Goal: Task Accomplishment & Management: Manage account settings

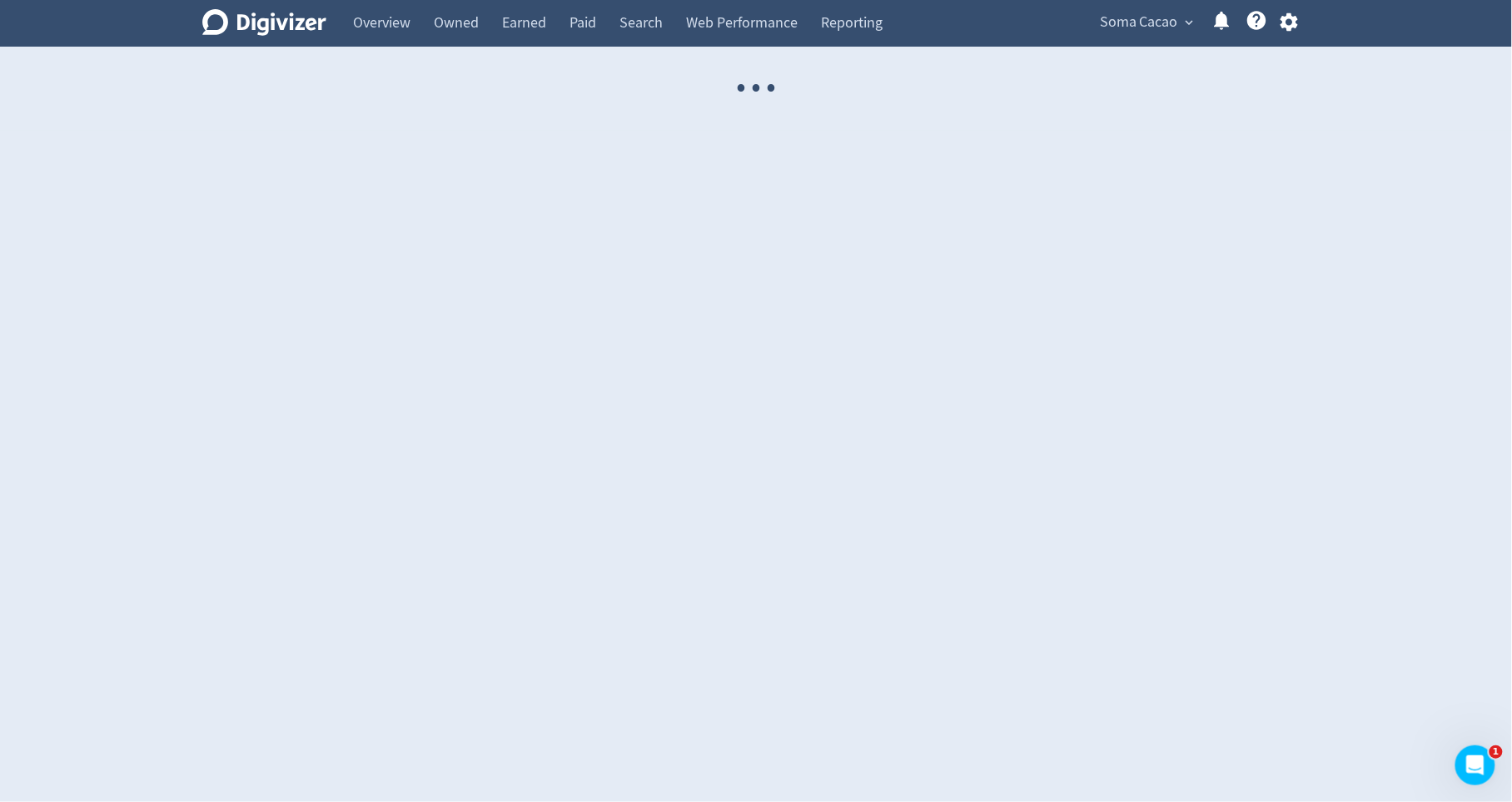
select select "USER"
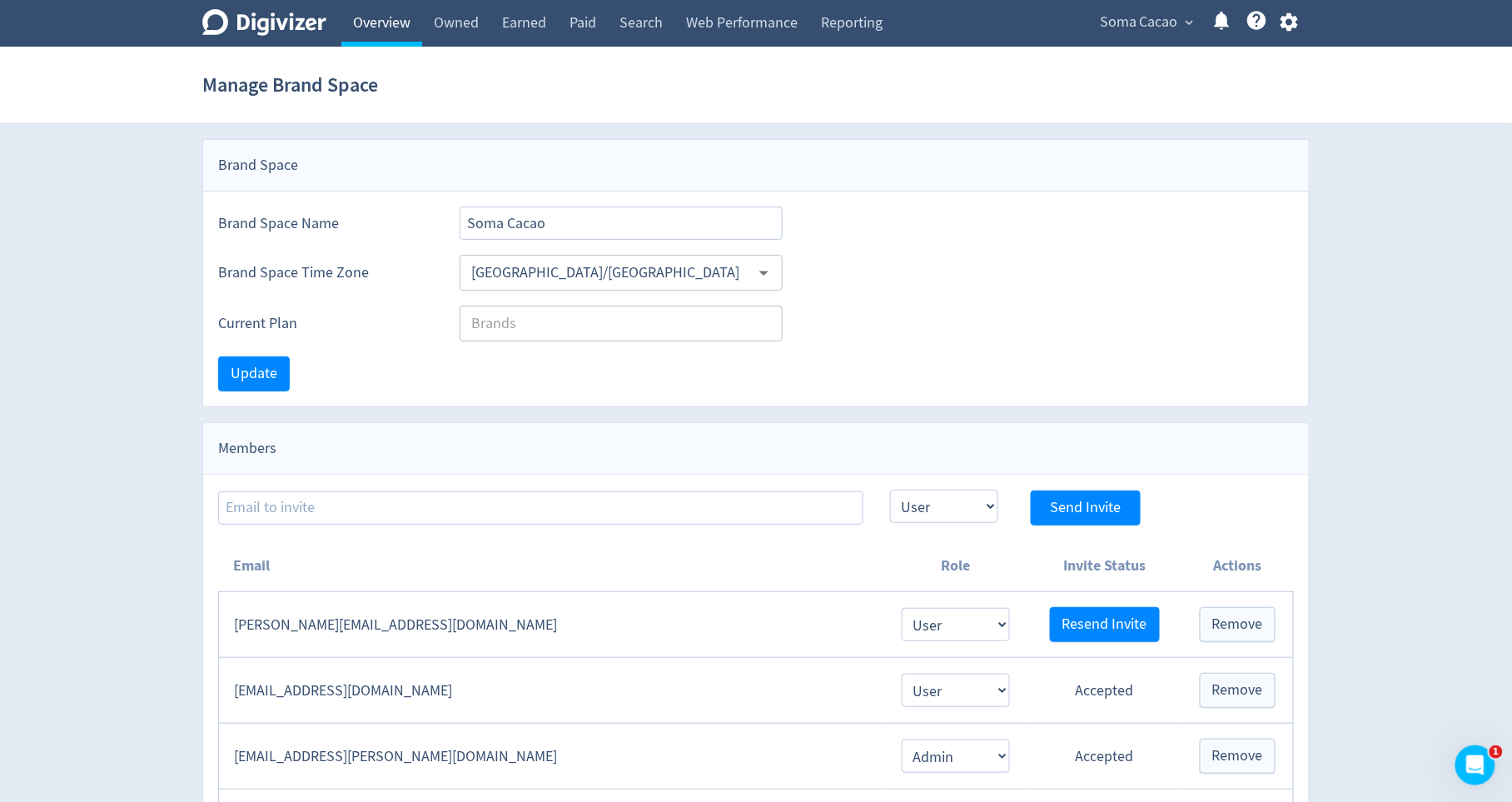
click at [377, 31] on link "Overview" at bounding box center [382, 23] width 81 height 47
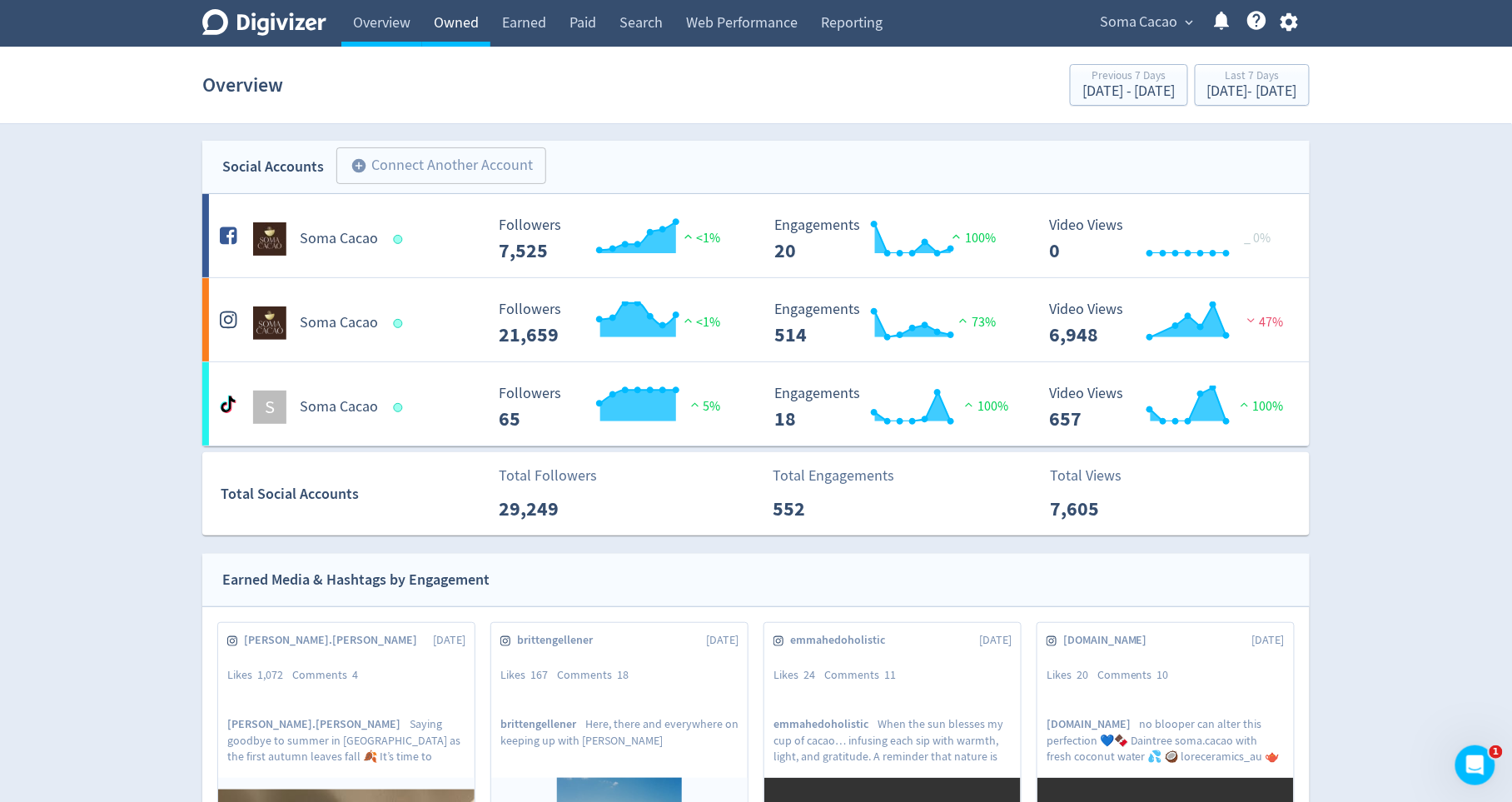
click at [477, 22] on link "Owned" at bounding box center [456, 23] width 69 height 47
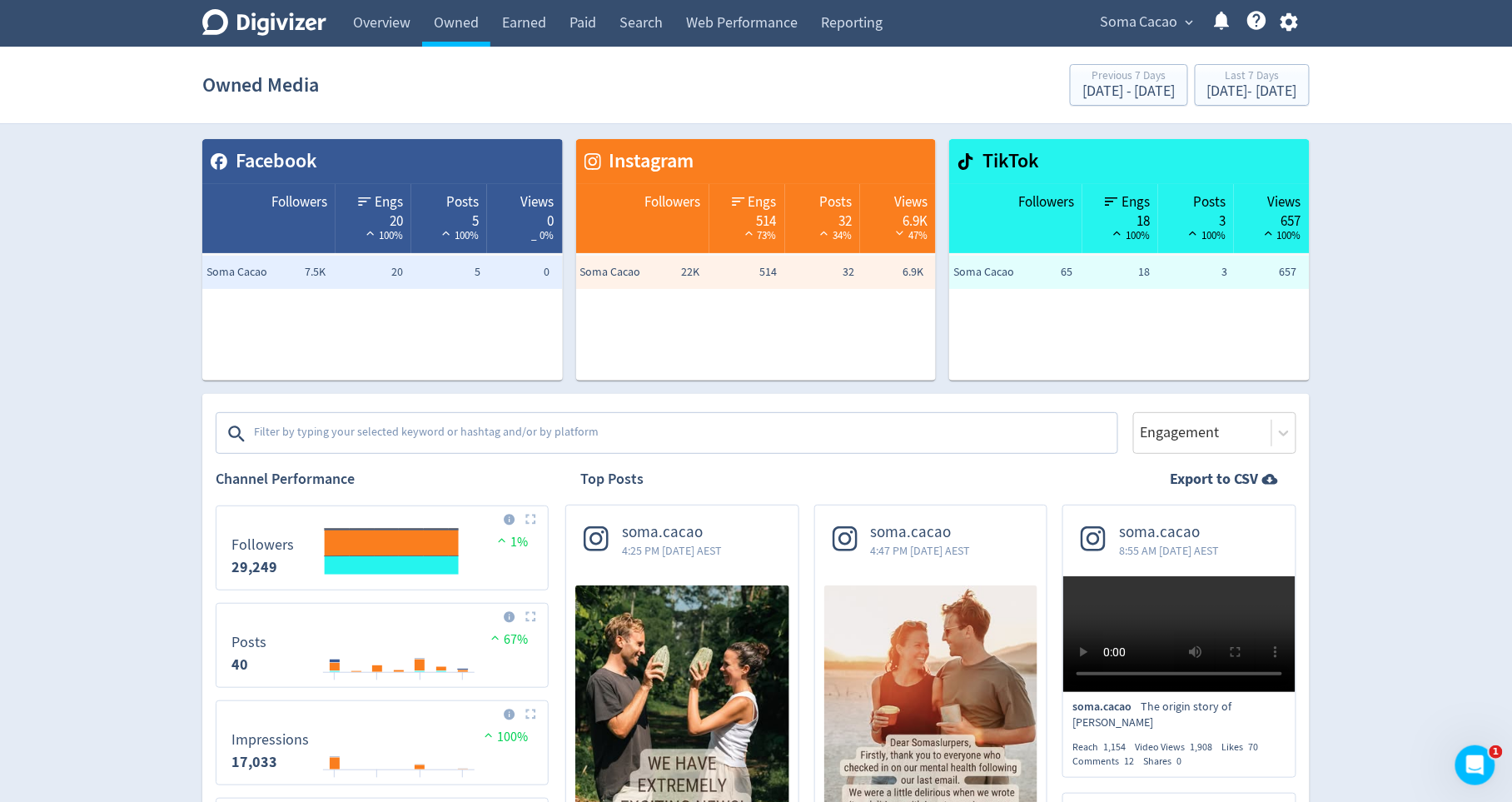
click at [608, 172] on span "Instagram" at bounding box center [648, 161] width 93 height 28
click at [382, 17] on link "Overview" at bounding box center [382, 23] width 81 height 47
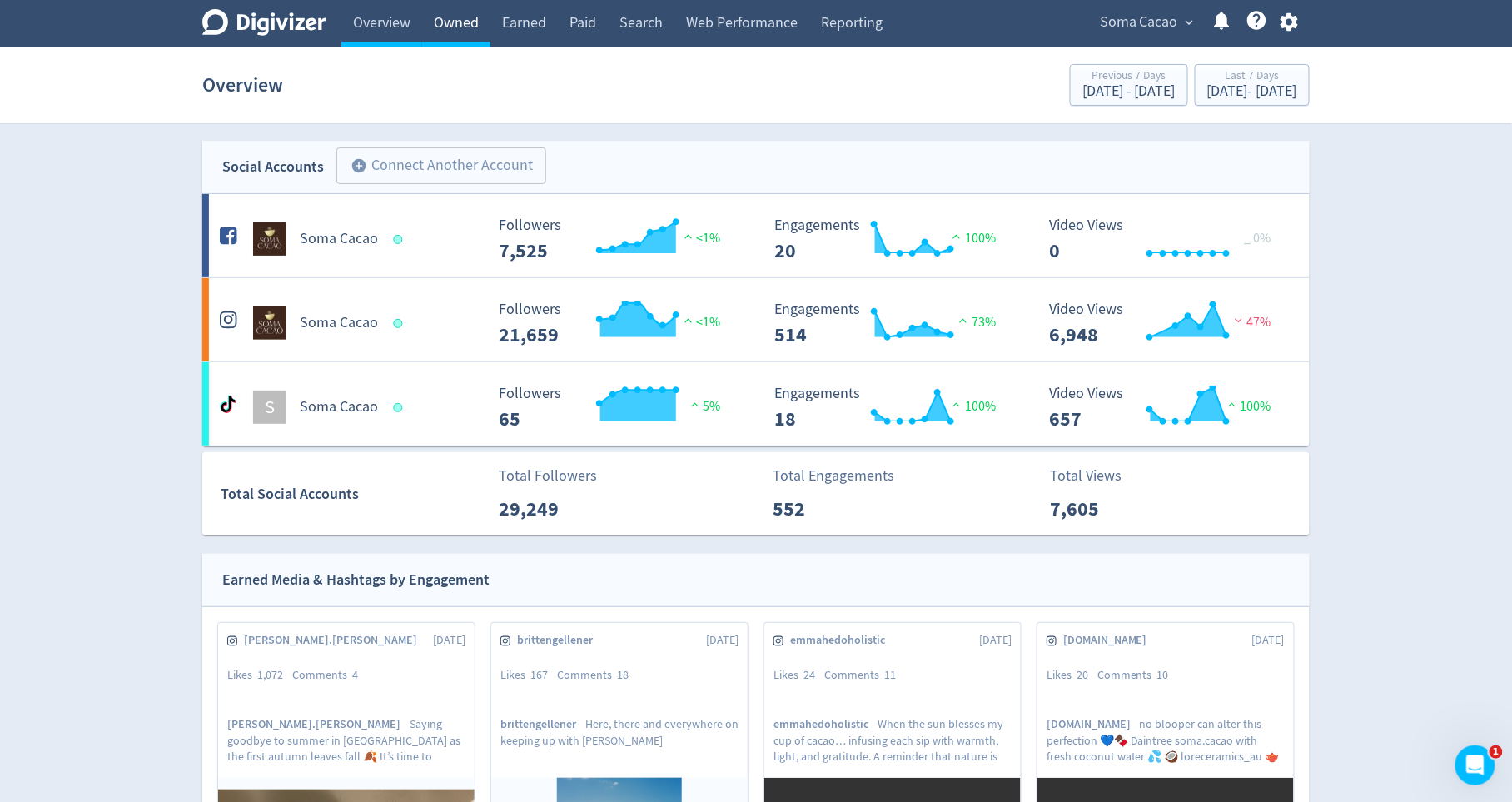
click at [462, 32] on link "Owned" at bounding box center [456, 23] width 69 height 47
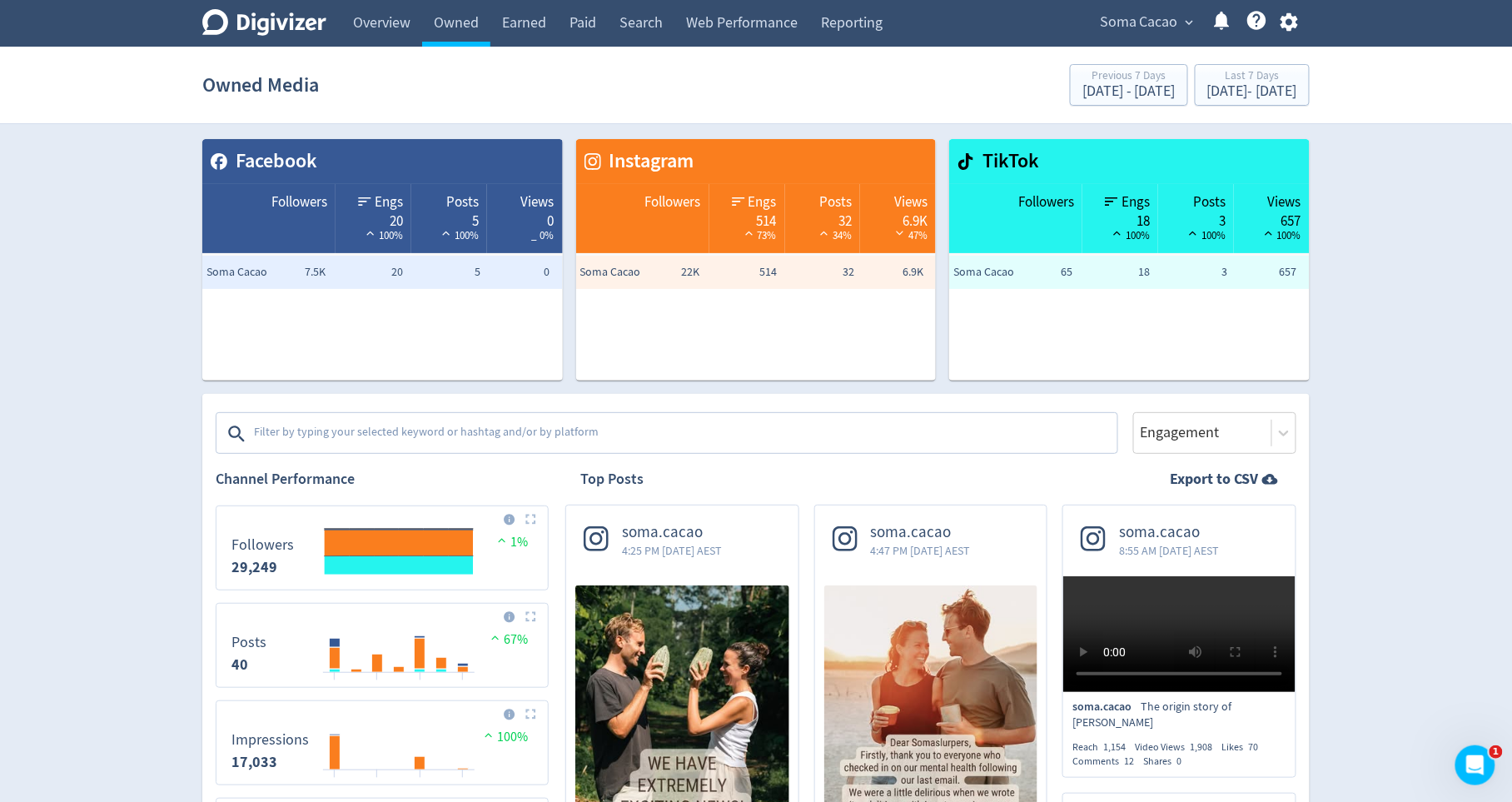
click at [473, 427] on textarea at bounding box center [684, 434] width 864 height 33
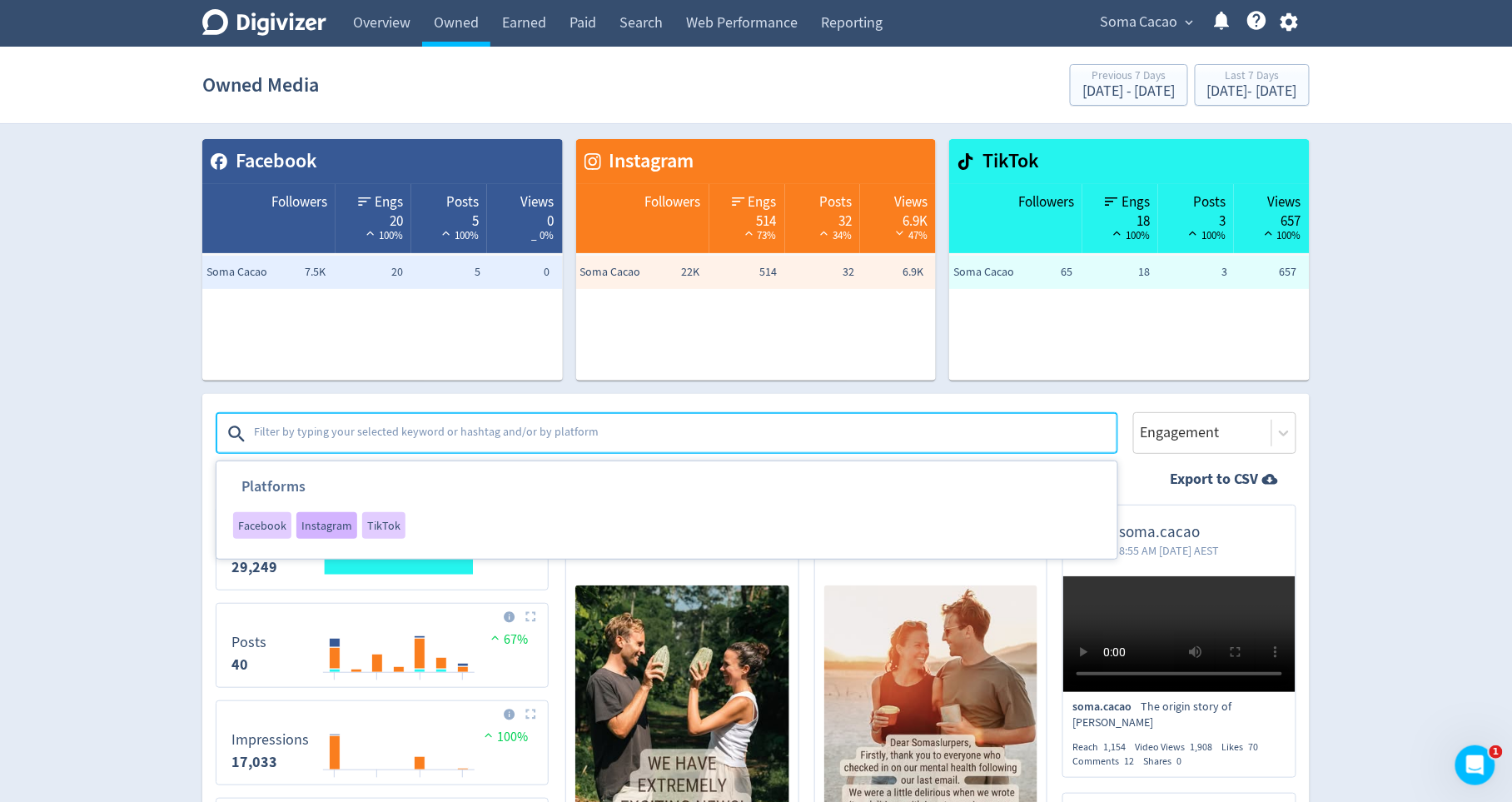
click at [314, 528] on span "Instagram" at bounding box center [326, 525] width 50 height 12
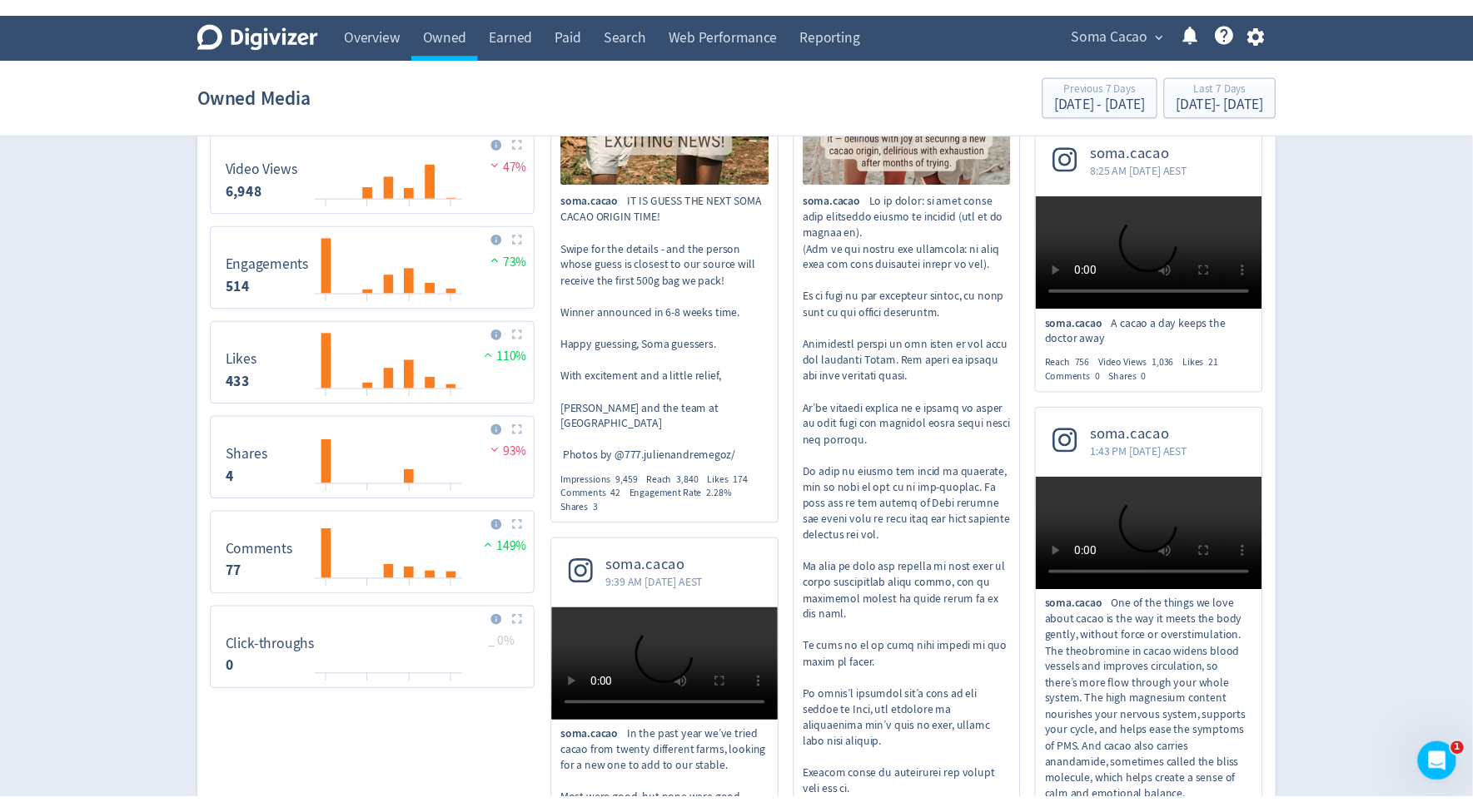
scroll to position [1082, 0]
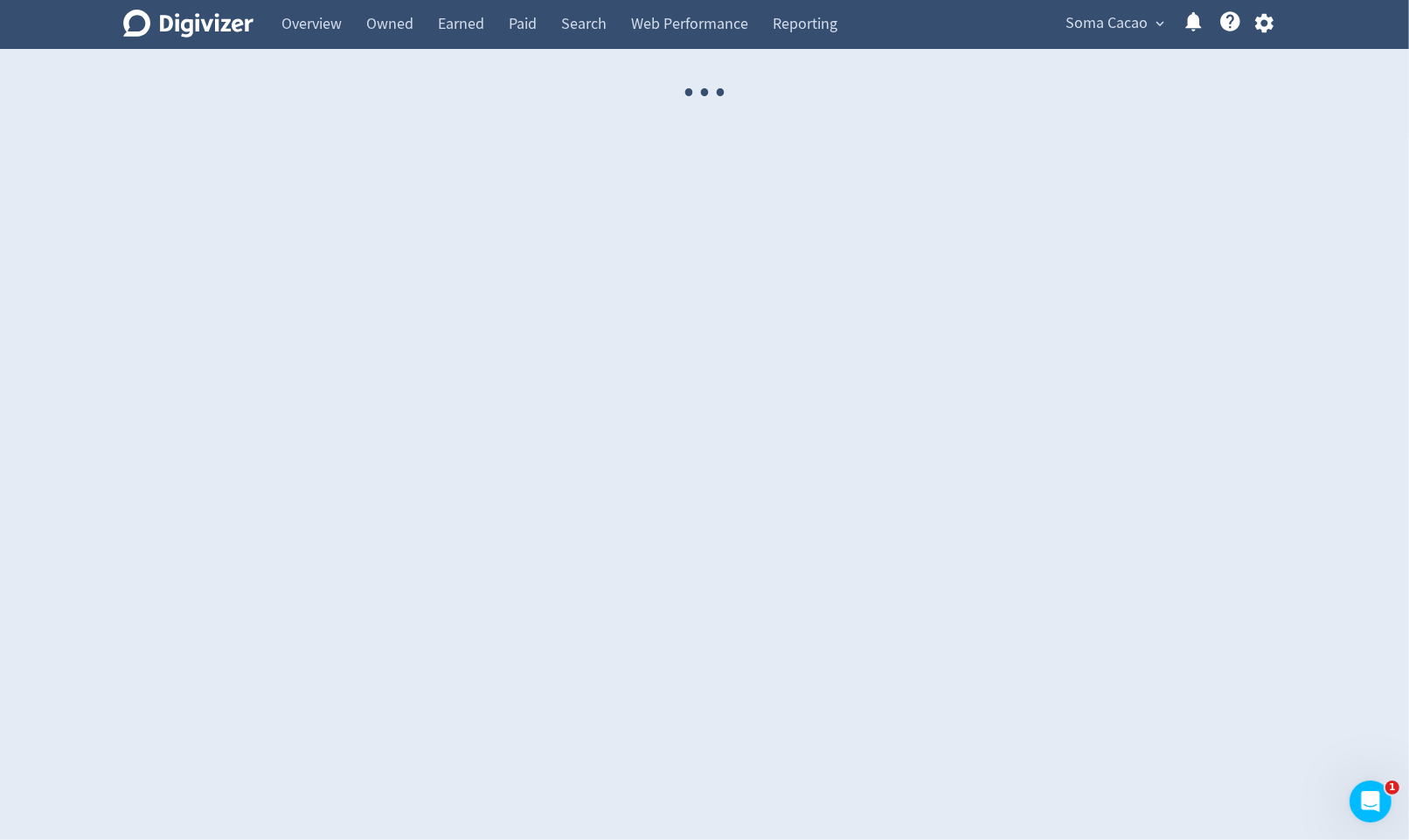
select select "USER"
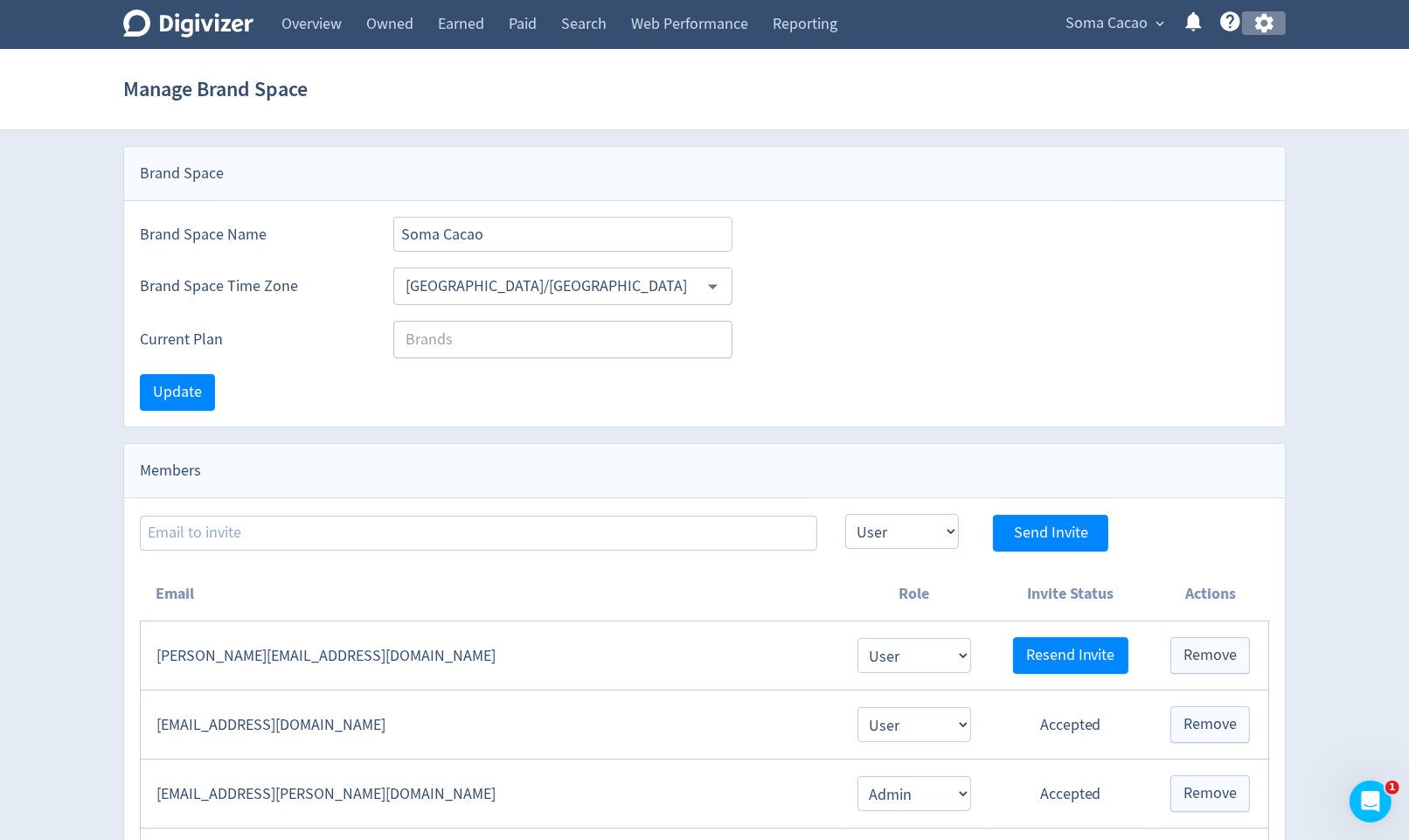
click at [1268, 28] on icon "button" at bounding box center [1263, 24] width 18 height 19
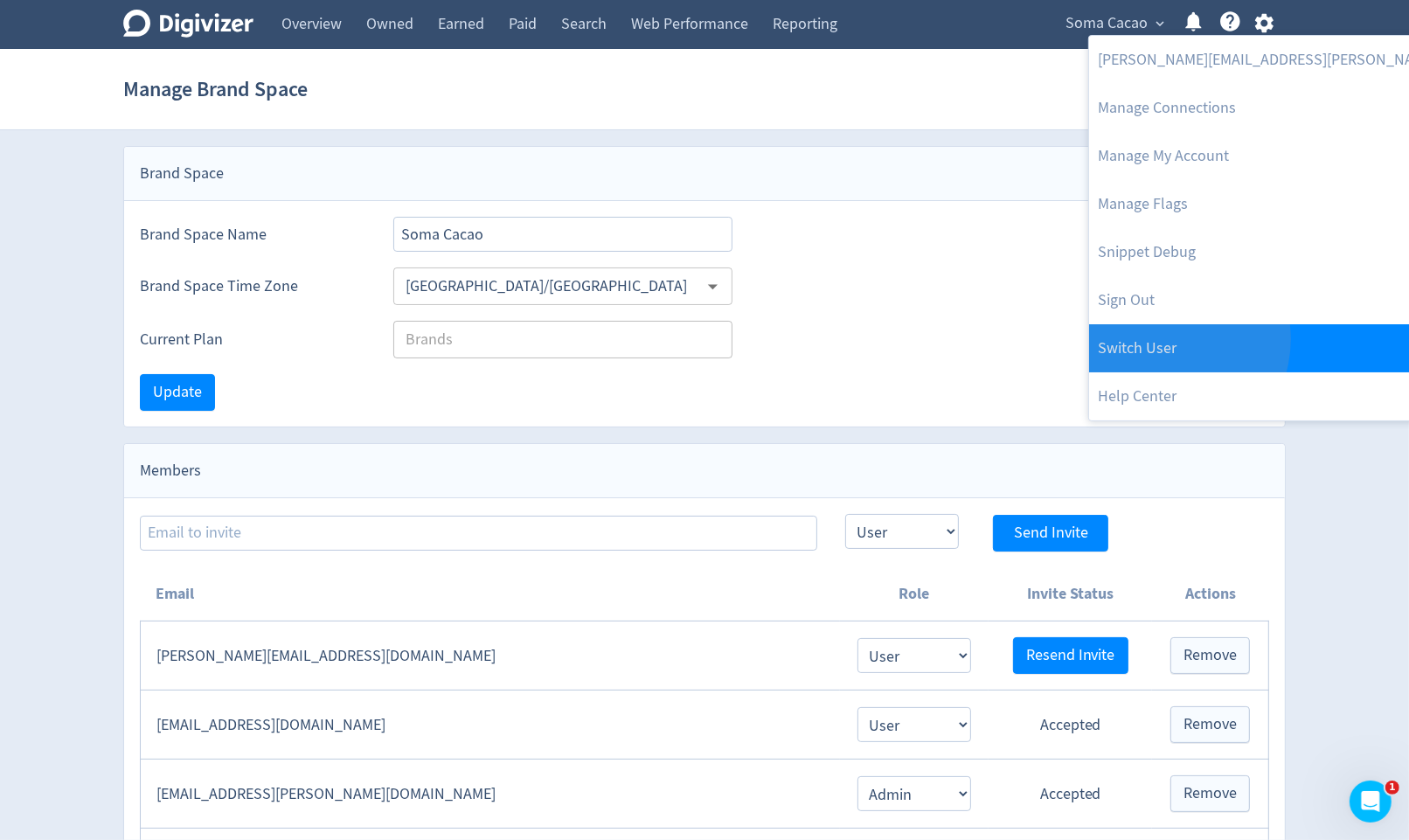
click at [1165, 339] on link "Switch User" at bounding box center [1322, 348] width 467 height 48
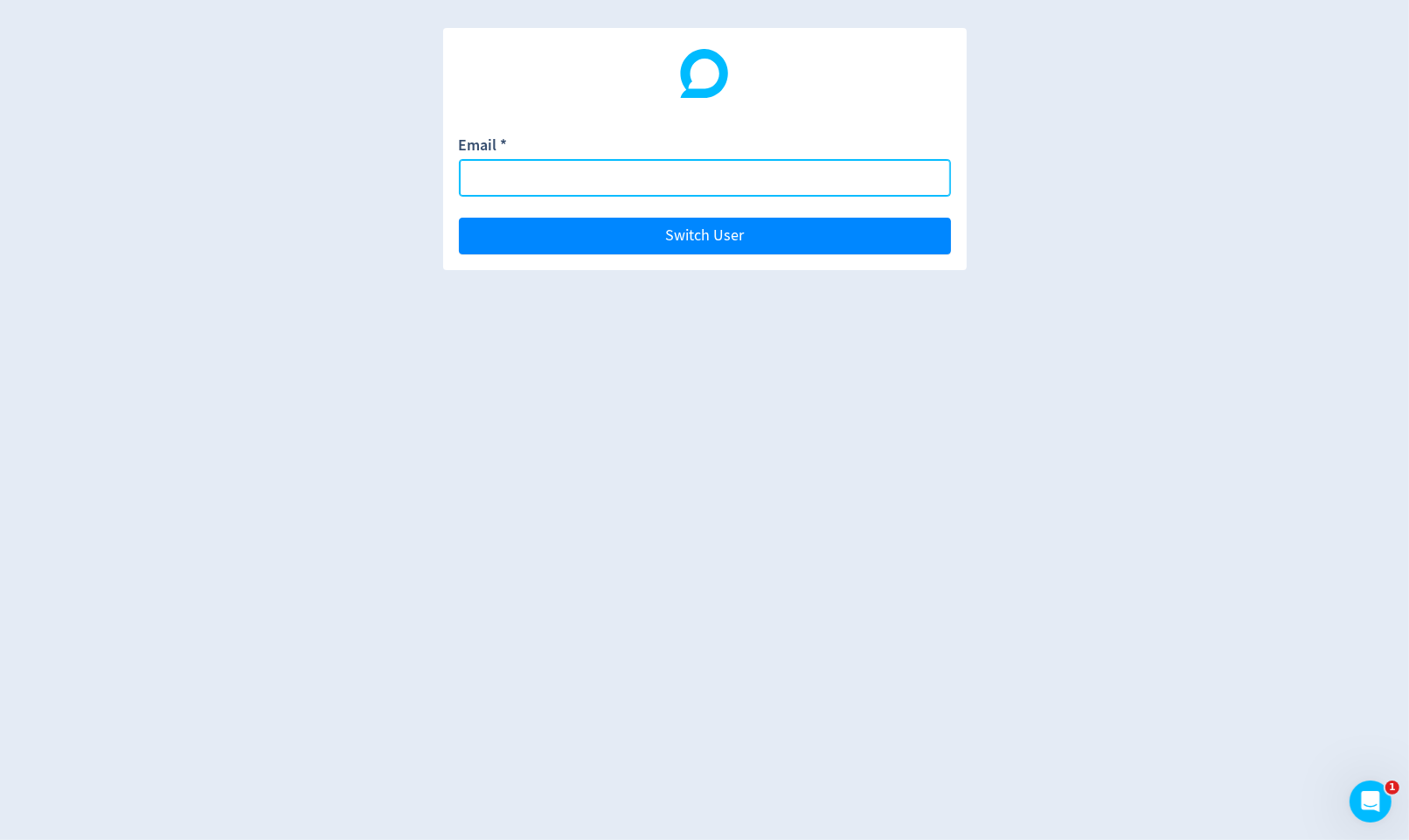
click at [853, 178] on input "Email *" at bounding box center [704, 177] width 492 height 37
paste input "emueller@crcadvisors.com"
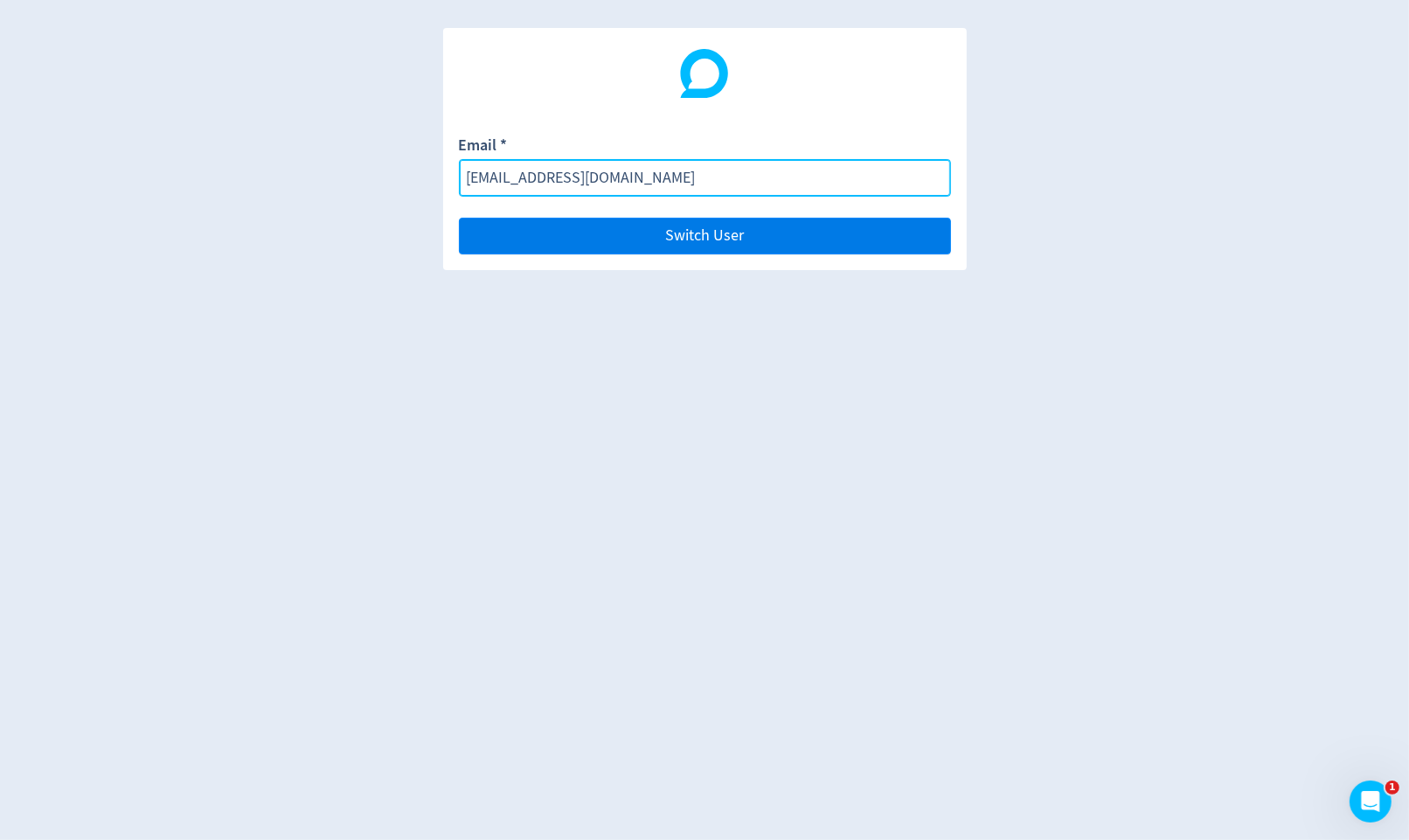
type input "emueller@crcadvisors.com"
click at [857, 242] on button "Switch User" at bounding box center [704, 235] width 492 height 37
